Goal: Task Accomplishment & Management: Manage account settings

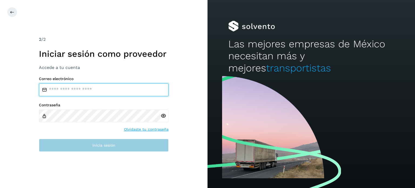
type input "**********"
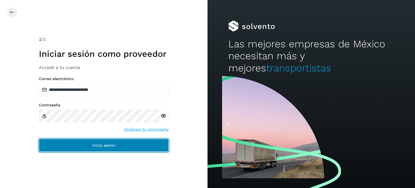
click at [91, 148] on button "Inicia sesión" at bounding box center [104, 145] width 130 height 13
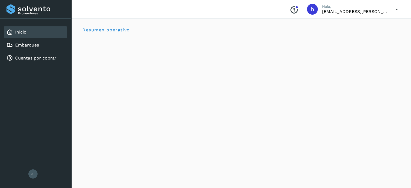
click at [253, 33] on div "Resumen operativo" at bounding box center [241, 29] width 327 height 13
click at [53, 45] on div "Embarques" at bounding box center [35, 45] width 63 height 12
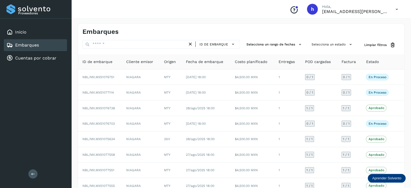
click at [336, 31] on div "Embarques" at bounding box center [241, 30] width 326 height 12
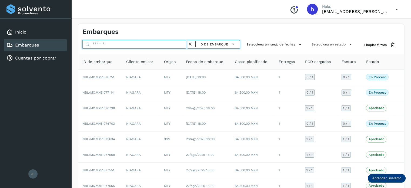
click at [157, 45] on input "text" at bounding box center [134, 44] width 105 height 9
paste input "**********"
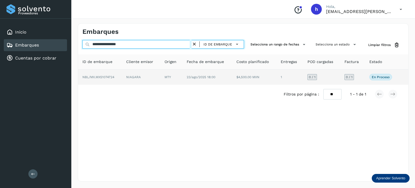
type input "**********"
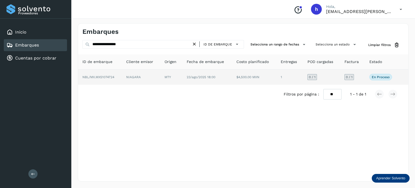
click at [202, 80] on td "23/ago/2025 18:00" at bounding box center [208, 77] width 50 height 15
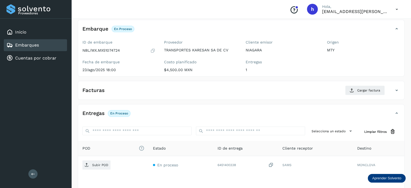
scroll to position [30, 0]
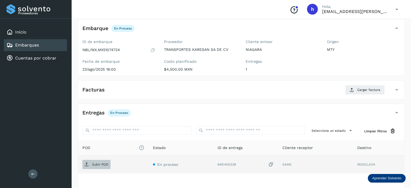
click at [102, 160] on span "Subir POD" at bounding box center [96, 164] width 28 height 9
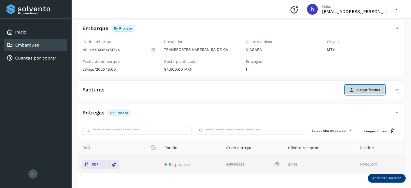
click at [370, 90] on span "Cargar factura" at bounding box center [369, 89] width 23 height 5
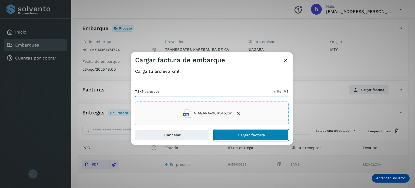
click at [272, 133] on button "Cargar factura" at bounding box center [251, 135] width 75 height 11
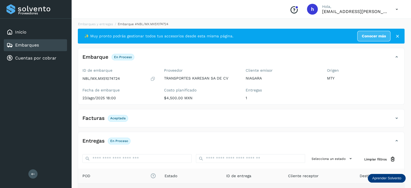
scroll to position [0, 0]
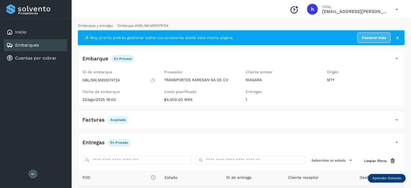
click at [107, 28] on link "Embarques y entregas" at bounding box center [95, 26] width 35 height 4
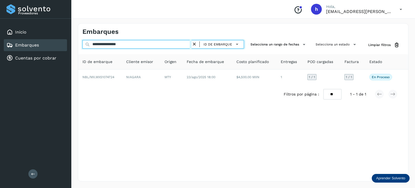
drag, startPoint x: 149, startPoint y: 44, endPoint x: 37, endPoint y: 46, distance: 112.2
click at [37, 46] on div "**********" at bounding box center [207, 94] width 415 height 188
paste input "text"
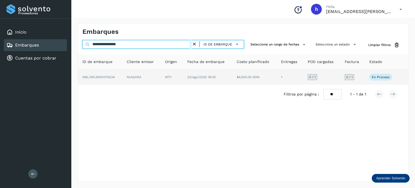
type input "**********"
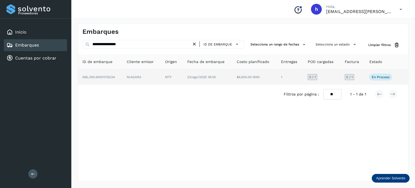
click at [126, 77] on td "NIAGARA" at bounding box center [142, 77] width 38 height 15
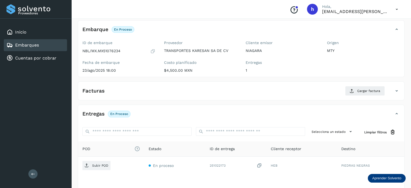
scroll to position [32, 0]
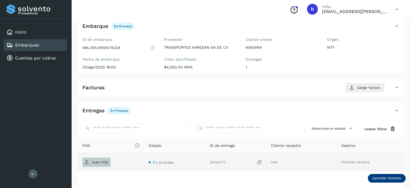
click at [92, 163] on p "Subir POD" at bounding box center [100, 162] width 16 height 4
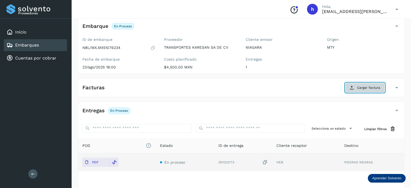
click at [368, 87] on span "Cargar factura" at bounding box center [369, 87] width 23 height 5
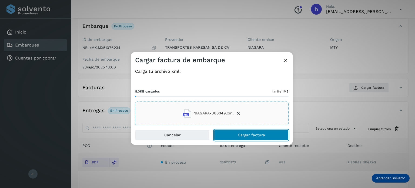
click at [267, 131] on button "Cargar factura" at bounding box center [251, 135] width 75 height 11
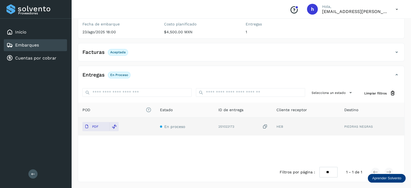
scroll to position [0, 0]
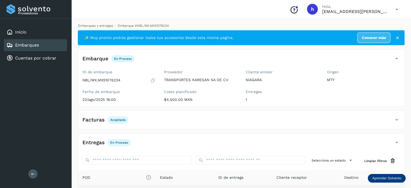
click at [97, 26] on link "Embarques y entregas" at bounding box center [95, 26] width 35 height 4
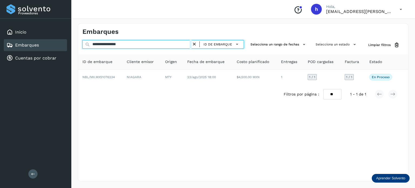
drag, startPoint x: 141, startPoint y: 43, endPoint x: 21, endPoint y: 50, distance: 120.2
click at [21, 50] on div "**********" at bounding box center [207, 94] width 415 height 188
paste input "text"
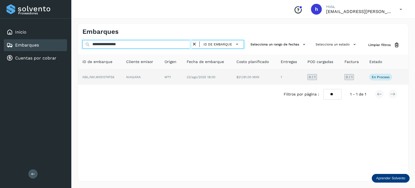
type input "**********"
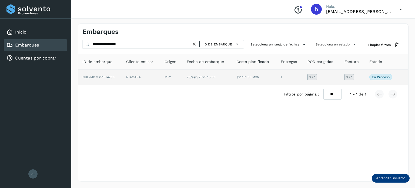
click at [115, 81] on td "NBL/MX.MX51074756" at bounding box center [100, 77] width 44 height 15
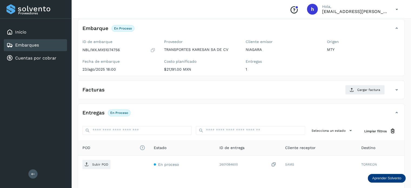
scroll to position [33, 0]
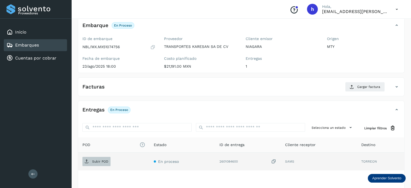
click at [98, 160] on p "Subir POD" at bounding box center [100, 162] width 16 height 4
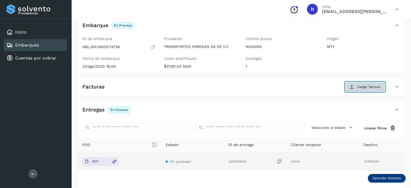
click at [363, 87] on span "Cargar factura" at bounding box center [369, 86] width 23 height 5
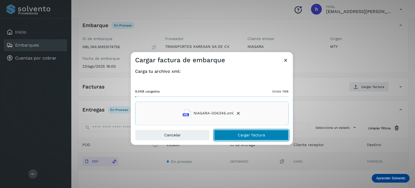
click at [273, 131] on button "Cargar factura" at bounding box center [251, 135] width 75 height 11
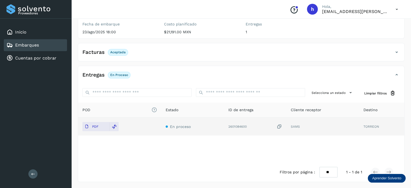
scroll to position [0, 0]
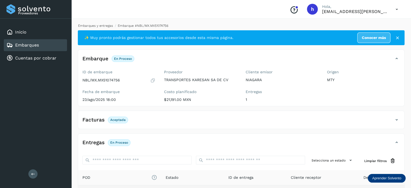
click at [98, 27] on link "Embarques y entregas" at bounding box center [95, 26] width 35 height 4
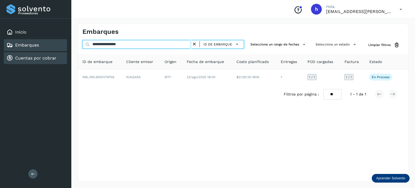
drag, startPoint x: 136, startPoint y: 42, endPoint x: 35, endPoint y: 53, distance: 101.5
click at [35, 53] on div "**********" at bounding box center [207, 94] width 415 height 188
paste input "text"
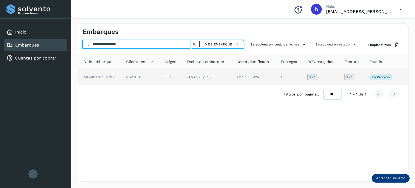
type input "**********"
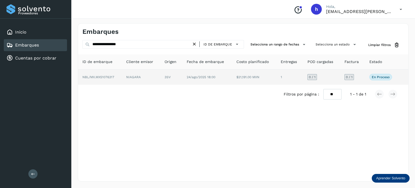
click at [133, 77] on td "NIAGARA" at bounding box center [141, 77] width 38 height 15
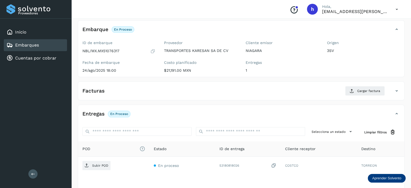
scroll to position [32, 0]
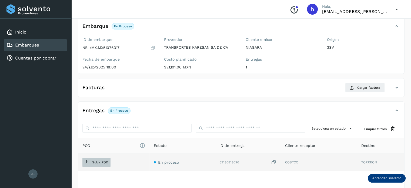
click at [103, 160] on p "Subir POD" at bounding box center [100, 162] width 16 height 4
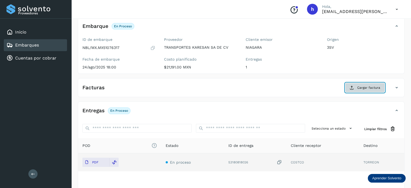
click at [361, 86] on span "Cargar factura" at bounding box center [369, 87] width 23 height 5
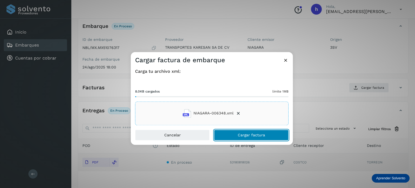
click at [266, 130] on button "Cargar factura" at bounding box center [251, 135] width 75 height 11
